Goal: Download file/media

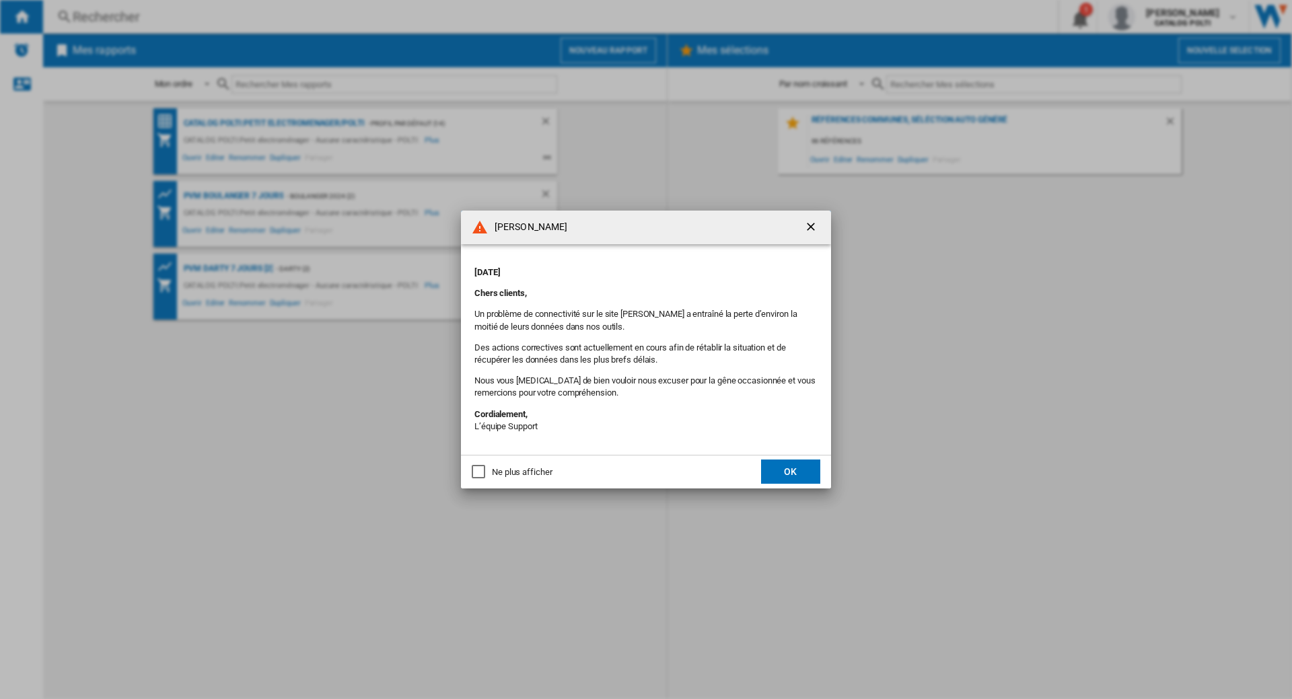
click at [811, 226] on ng-md-icon "getI18NText('BUTTONS.CLOSE_DIALOG')" at bounding box center [812, 228] width 16 height 16
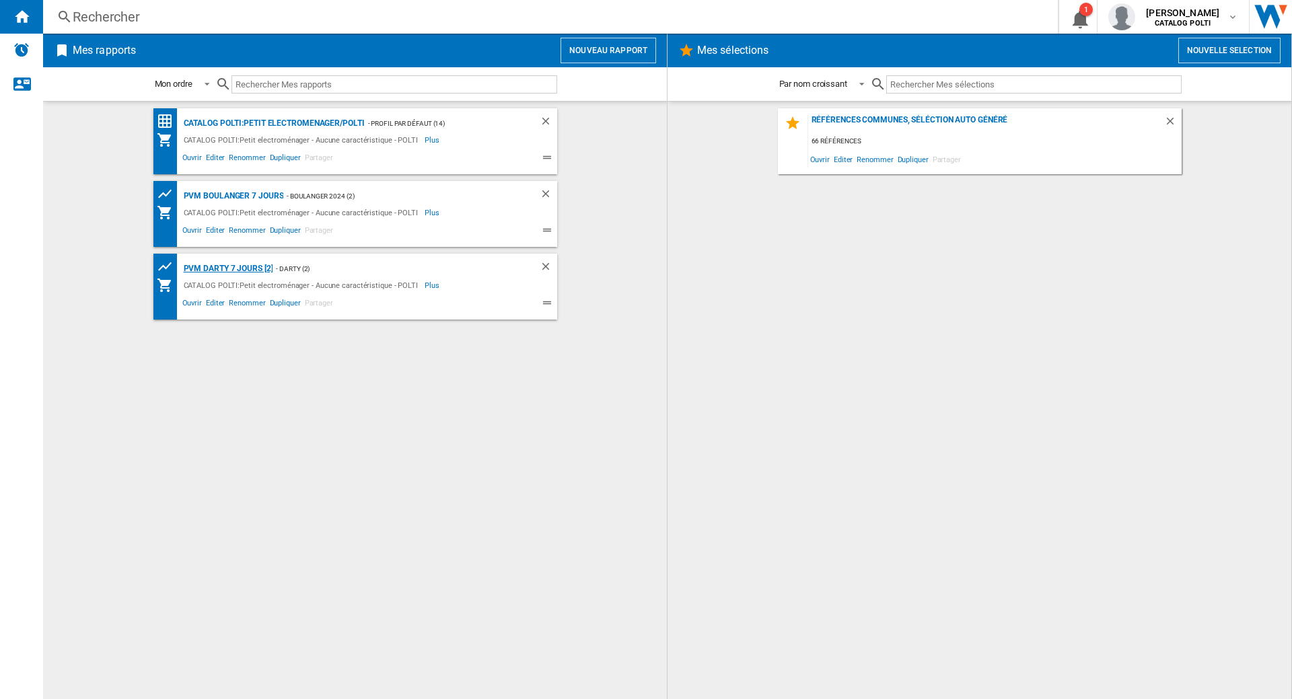
click at [238, 265] on div "PVM DARTY 7 jours [2]" at bounding box center [226, 268] width 93 height 17
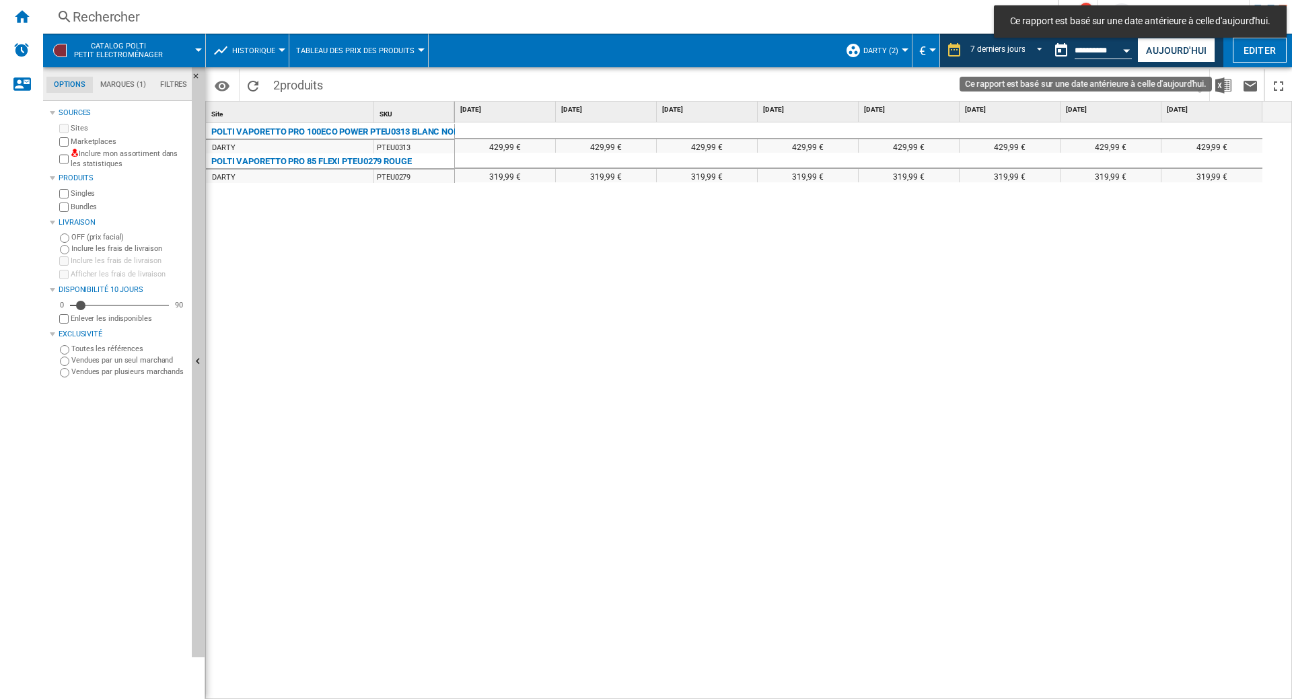
click at [1055, 51] on button "Ce rapport est basé sur une date antérieure à celle d'aujourd'hui." at bounding box center [1061, 50] width 27 height 27
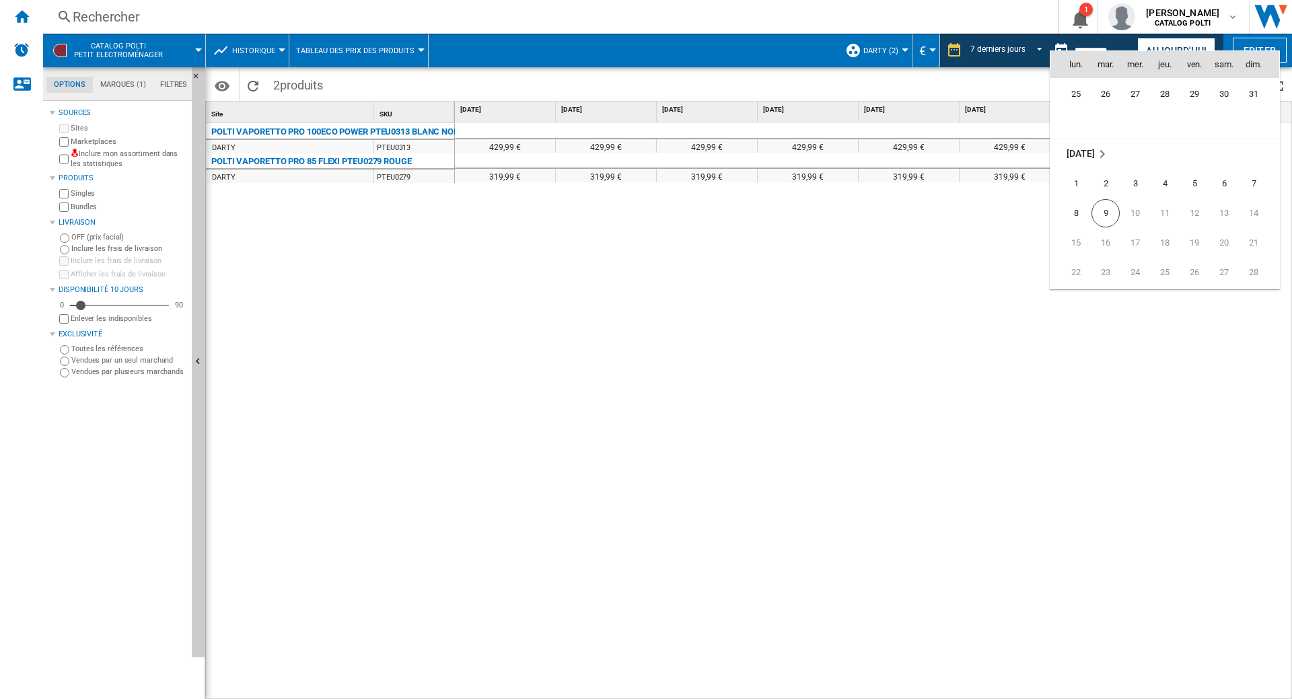
scroll to position [6421, 0]
click at [1105, 152] on span "9" at bounding box center [1106, 153] width 28 height 28
type input "**********"
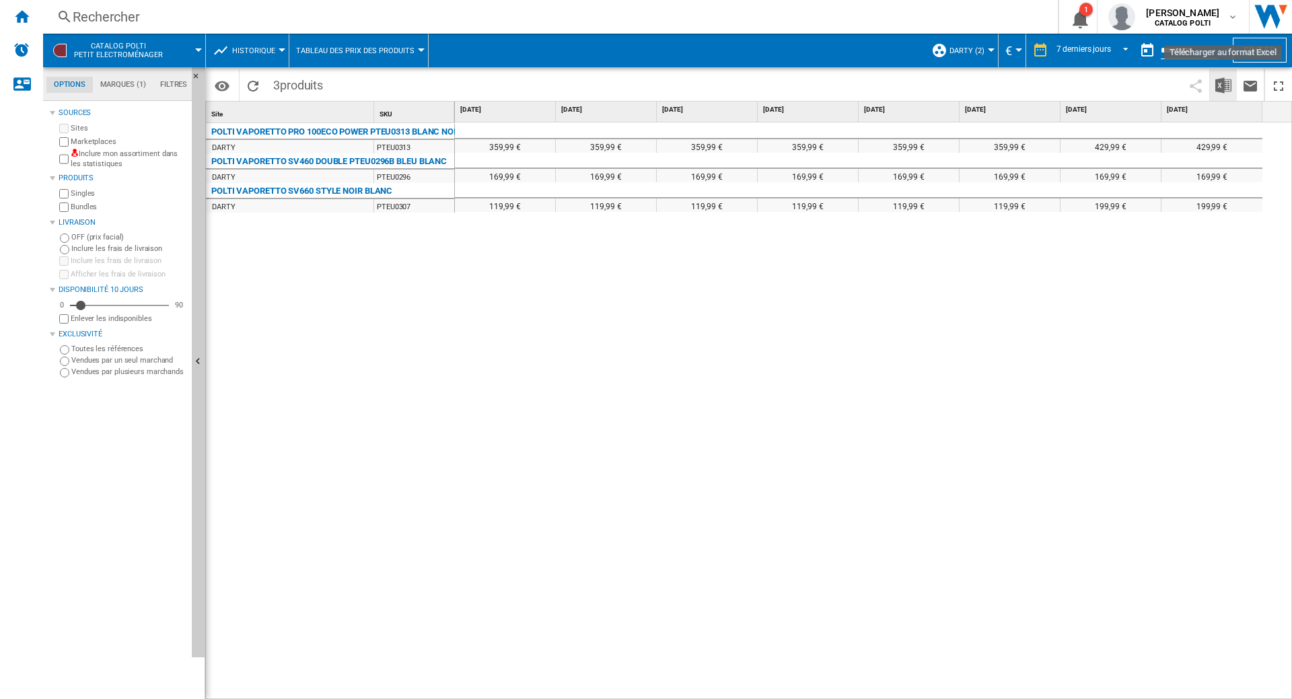
click at [1224, 88] on img "Télécharger au format Excel" at bounding box center [1224, 85] width 16 height 16
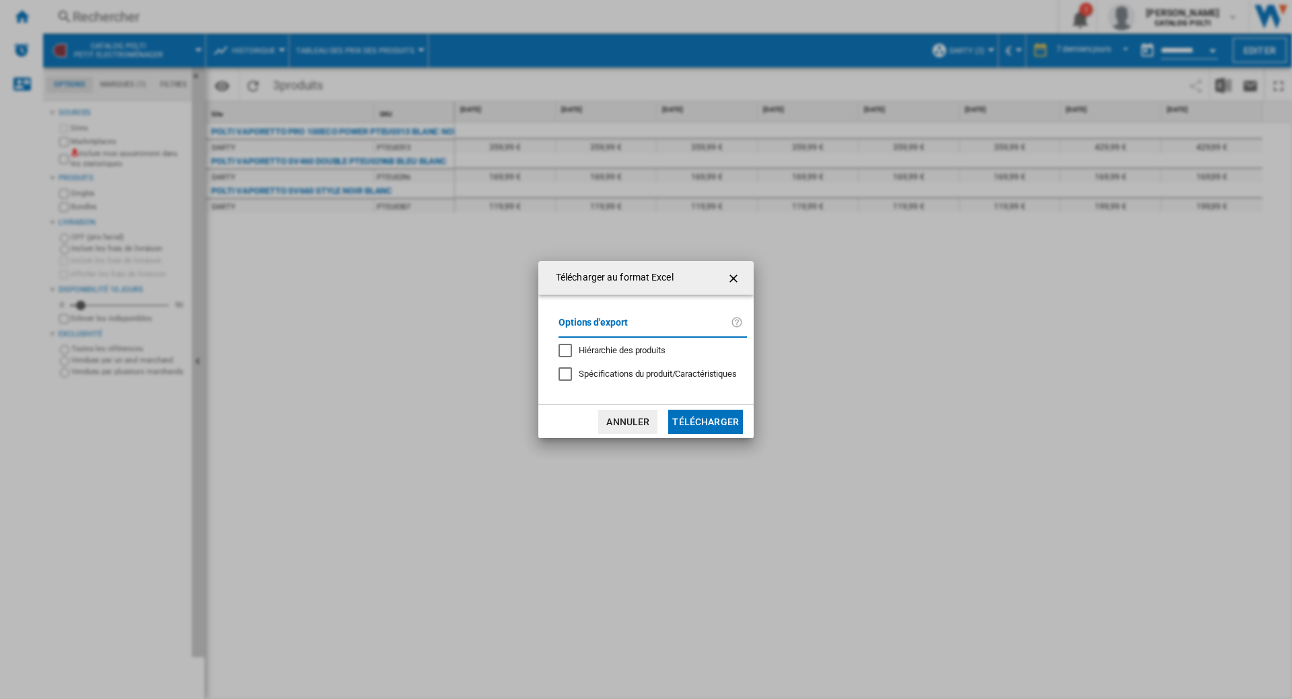
click at [693, 424] on button "Télécharger" at bounding box center [705, 422] width 75 height 24
